Goal: Task Accomplishment & Management: Manage account settings

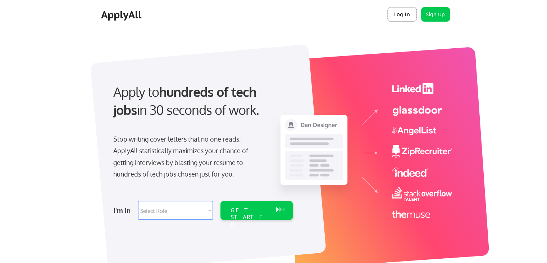
click at [407, 18] on button "Log In" at bounding box center [402, 14] width 29 height 14
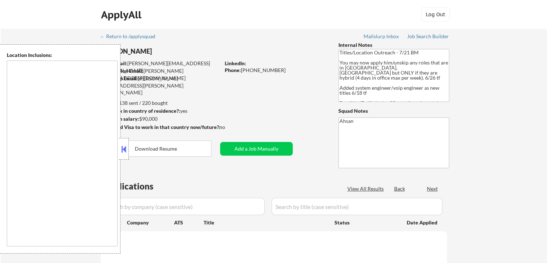
type textarea "Austin, TX West Lake Hills, TX Rollingwood, TX Sunset Valley, TX Cedar Park, TX…"
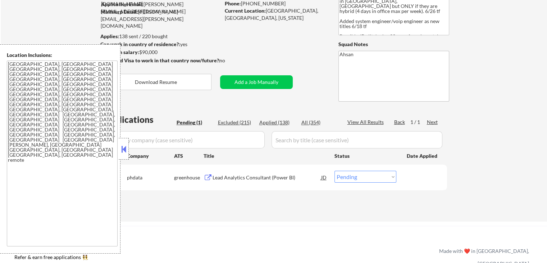
scroll to position [96, 0]
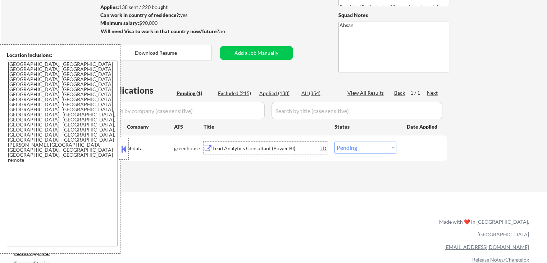
click at [255, 147] on div "Lead Analytics Consultant (Power BI)" at bounding box center [267, 148] width 109 height 7
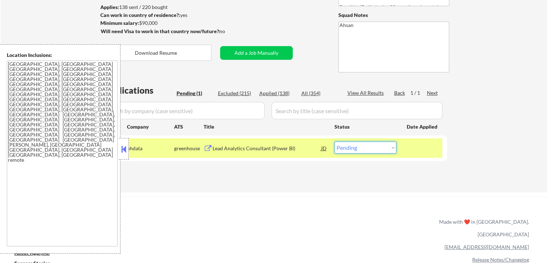
click at [360, 147] on select "Choose an option... Pending Applied Excluded (Questions) Excluded (Expired) Exc…" at bounding box center [366, 147] width 62 height 12
select select ""applied""
click at [335, 141] on select "Choose an option... Pending Applied Excluded (Questions) Excluded (Expired) Exc…" at bounding box center [366, 147] width 62 height 12
click at [319, 175] on div "Applications Pending (1) Excluded (215) Applied (138) All (354) View All Result…" at bounding box center [274, 131] width 347 height 94
